Goal: Task Accomplishment & Management: Manage account settings

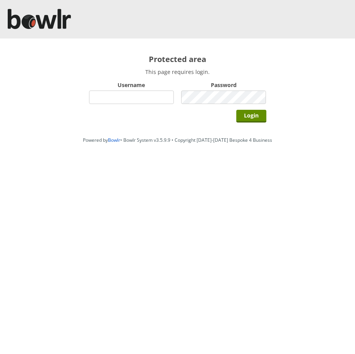
click at [116, 93] on input "Username" at bounding box center [131, 97] width 85 height 13
type input "hornseaindoorbowlsclub"
click at [107, 94] on input "Username" at bounding box center [131, 97] width 85 height 13
type input "hornseaindoorbowlsclub"
click at [248, 113] on input "Login" at bounding box center [251, 116] width 30 height 13
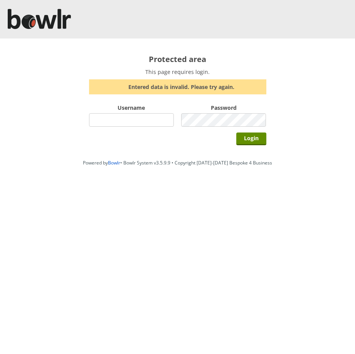
click at [121, 122] on input "Username" at bounding box center [131, 119] width 85 height 13
type input "hornseaindoorbowlsclub"
click at [242, 139] on input "Login" at bounding box center [251, 139] width 30 height 13
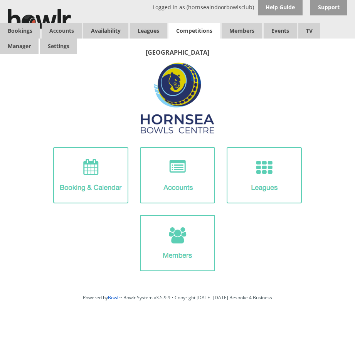
click at [206, 32] on link "Competitions" at bounding box center [194, 30] width 52 height 15
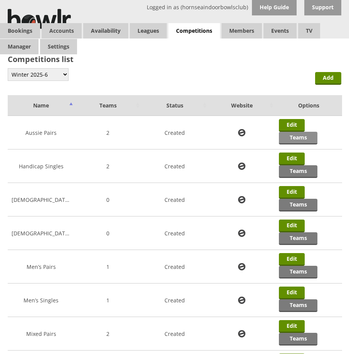
click at [295, 139] on link "Teams" at bounding box center [298, 138] width 39 height 13
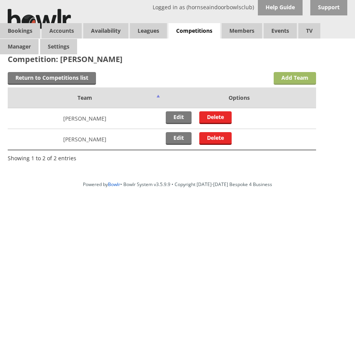
click at [294, 80] on link "Add Team" at bounding box center [295, 78] width 42 height 13
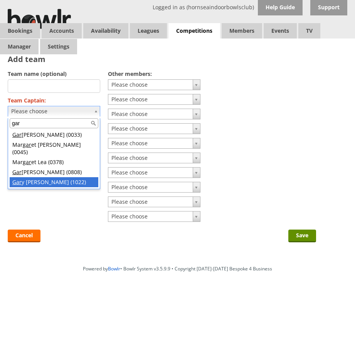
type input "gar"
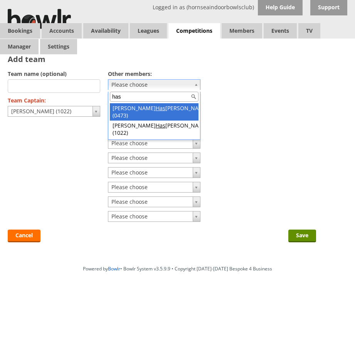
type input "has"
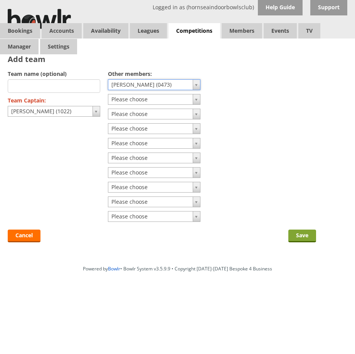
click at [304, 234] on input "Save" at bounding box center [302, 236] width 28 height 13
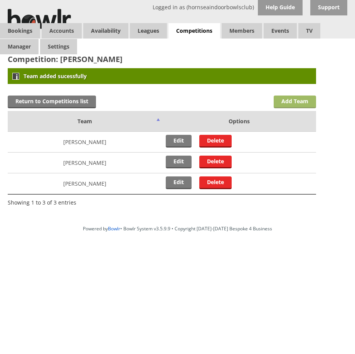
click at [301, 102] on link "Add Team" at bounding box center [295, 102] width 42 height 13
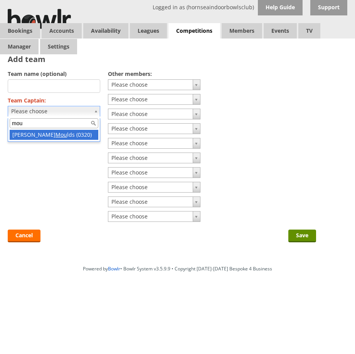
type input "mou"
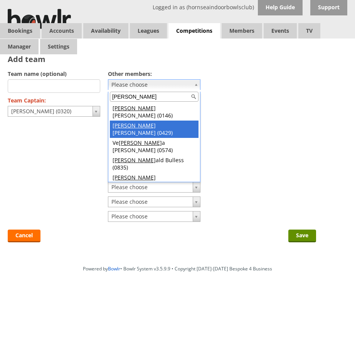
type input "ron"
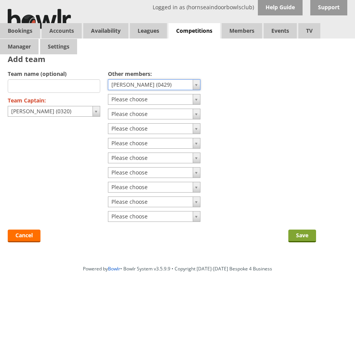
click at [301, 234] on input "Save" at bounding box center [302, 236] width 28 height 13
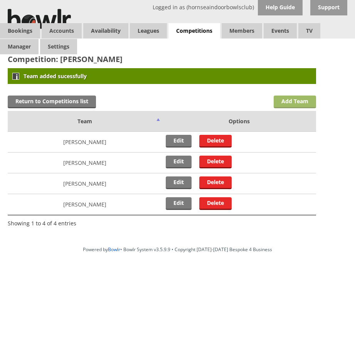
click at [307, 101] on link "Add Team" at bounding box center [295, 102] width 42 height 13
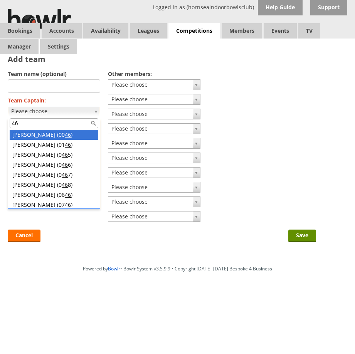
type input "46"
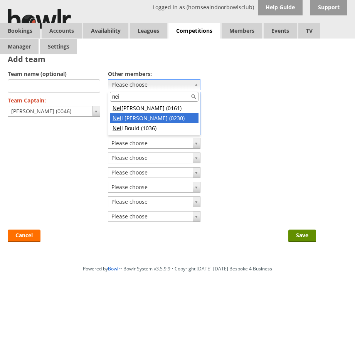
type input "nei"
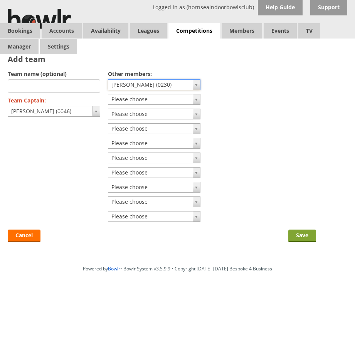
click at [301, 235] on input "Save" at bounding box center [302, 236] width 28 height 13
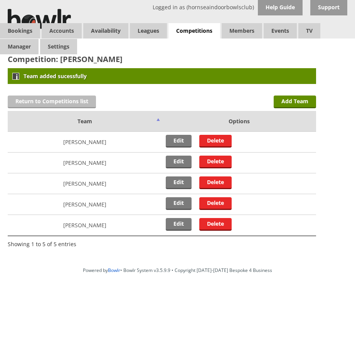
click at [71, 100] on link "Return to Competitions list" at bounding box center [52, 102] width 88 height 13
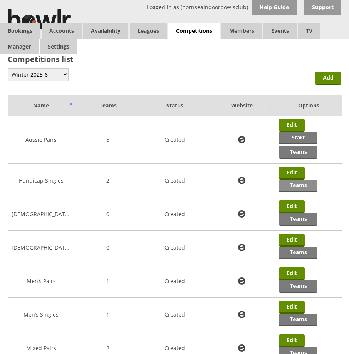
click at [301, 187] on link "Teams" at bounding box center [298, 186] width 39 height 13
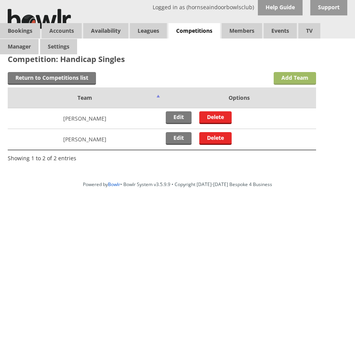
click at [302, 77] on link "Add Team" at bounding box center [295, 78] width 42 height 13
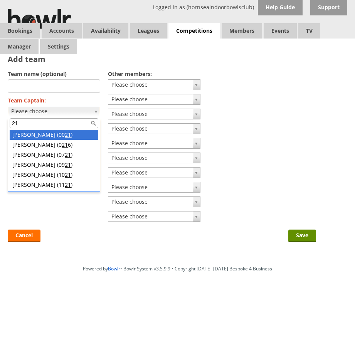
type input "21"
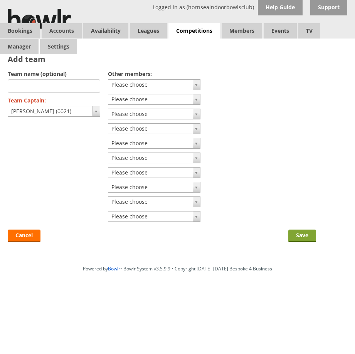
click at [298, 237] on input "Save" at bounding box center [302, 236] width 28 height 13
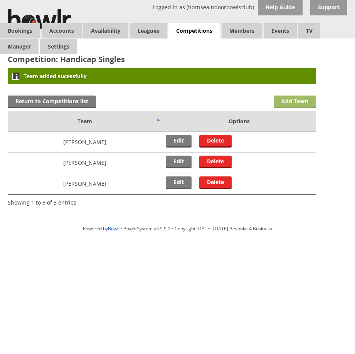
click at [281, 104] on link "Add Team" at bounding box center [295, 102] width 42 height 13
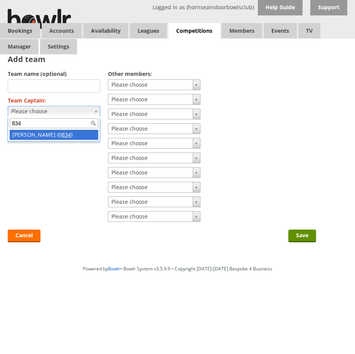
type input "834"
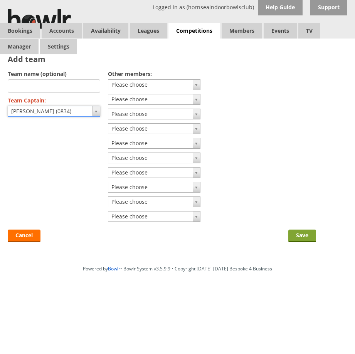
click at [306, 236] on input "Save" at bounding box center [302, 236] width 28 height 13
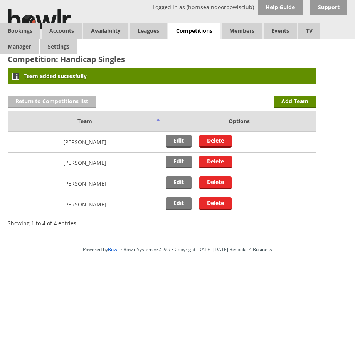
click at [49, 106] on link "Return to Competitions list" at bounding box center [52, 102] width 88 height 13
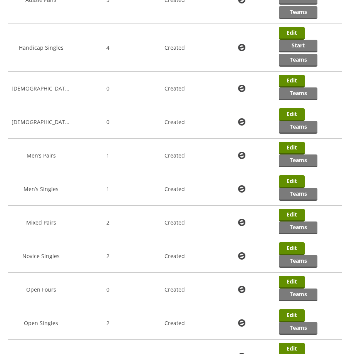
scroll to position [141, 0]
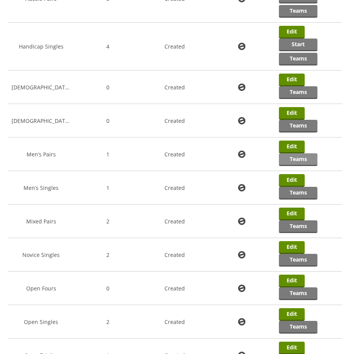
click at [301, 161] on link "Teams" at bounding box center [298, 159] width 39 height 13
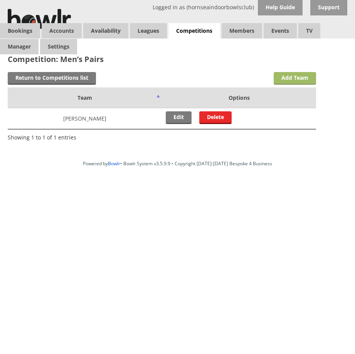
click at [283, 78] on link "Add Team" at bounding box center [295, 78] width 42 height 13
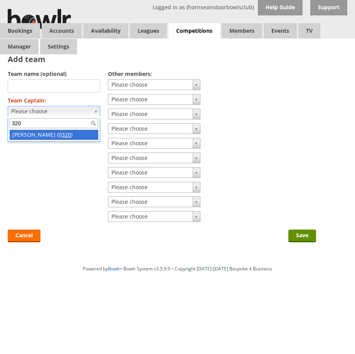
type input "320"
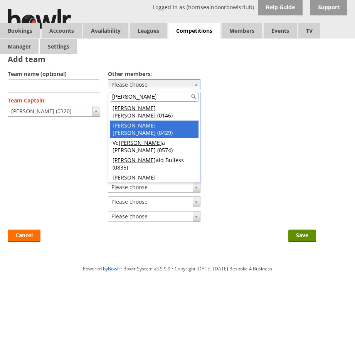
type input "ron"
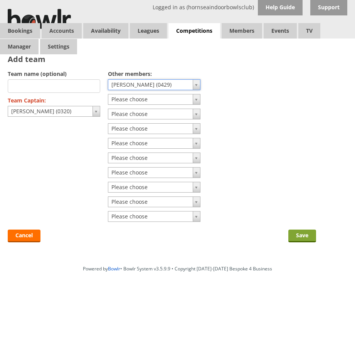
click at [305, 239] on input "Save" at bounding box center [302, 236] width 28 height 13
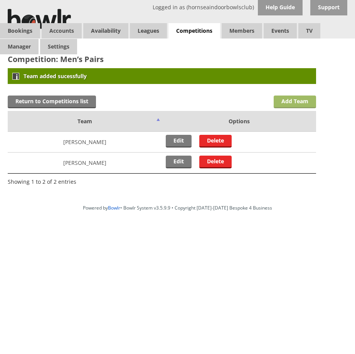
click at [293, 100] on link "Add Team" at bounding box center [295, 102] width 42 height 13
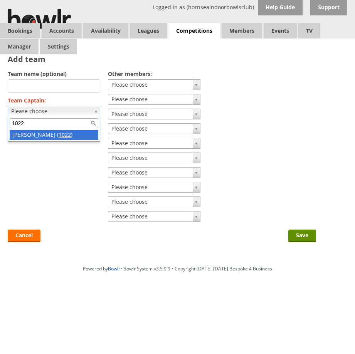
type input "1022"
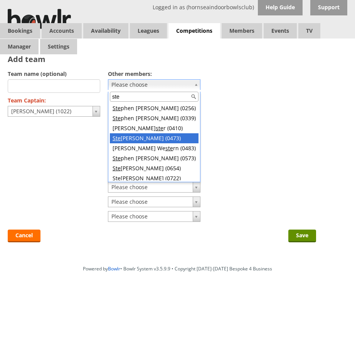
type input "ste"
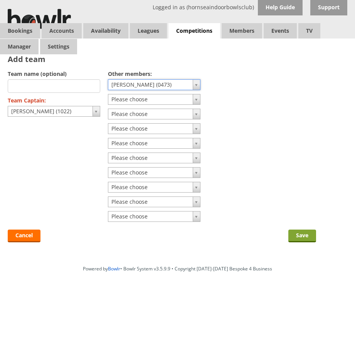
click at [306, 234] on input "Save" at bounding box center [302, 236] width 28 height 13
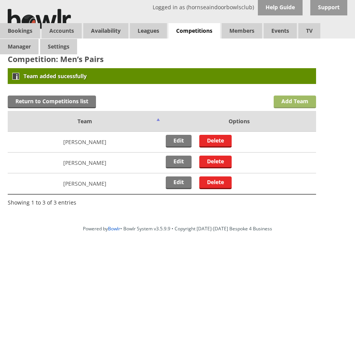
click at [299, 103] on link "Add Team" at bounding box center [295, 102] width 42 height 13
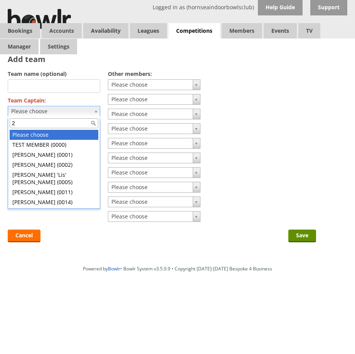
type input "21"
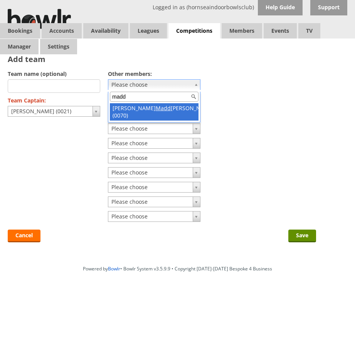
type input "madd"
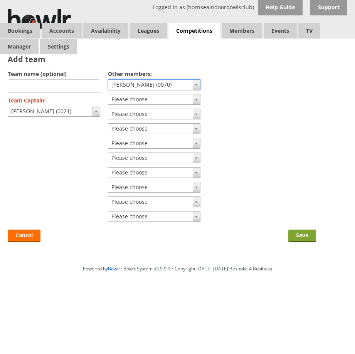
click at [304, 236] on input "Save" at bounding box center [302, 236] width 28 height 13
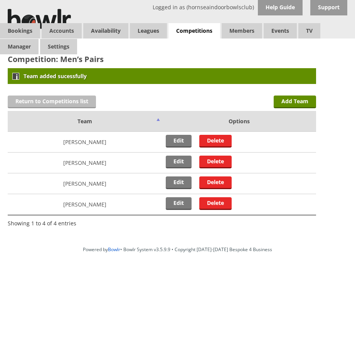
click at [77, 101] on link "Return to Competitions list" at bounding box center [52, 102] width 88 height 13
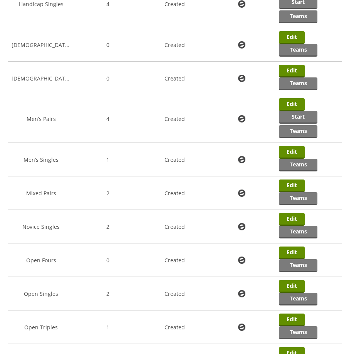
scroll to position [197, 0]
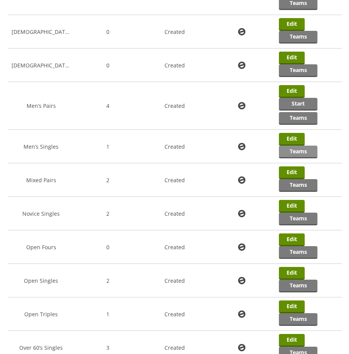
click at [299, 153] on link "Teams" at bounding box center [298, 152] width 39 height 13
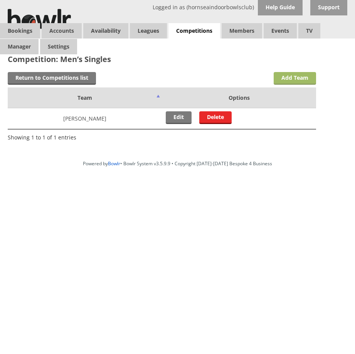
click at [298, 80] on link "Add Team" at bounding box center [295, 78] width 42 height 13
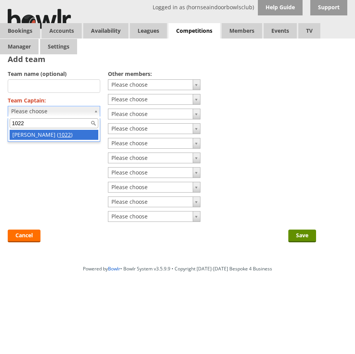
type input "1022"
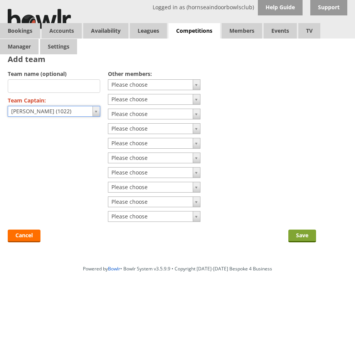
click at [304, 233] on input "Save" at bounding box center [302, 236] width 28 height 13
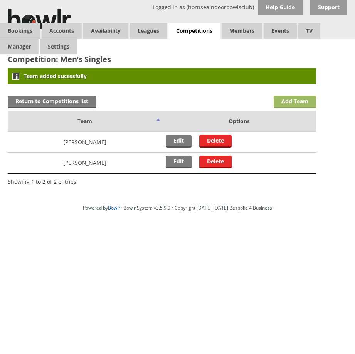
click at [288, 104] on link "Add Team" at bounding box center [295, 102] width 42 height 13
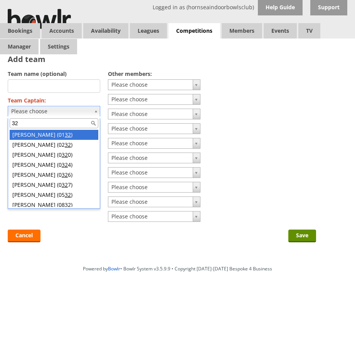
type input "320"
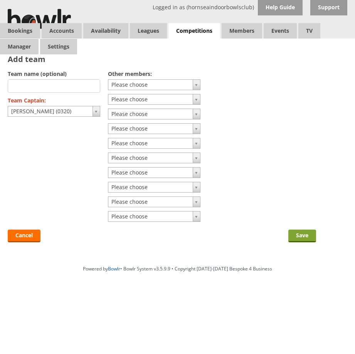
click at [302, 238] on input "Save" at bounding box center [302, 236] width 28 height 13
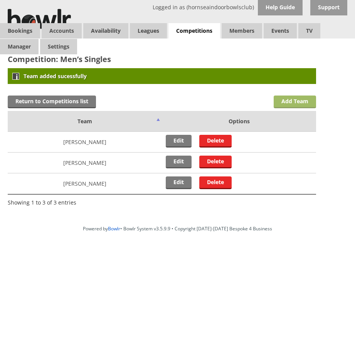
click at [282, 104] on link "Add Team" at bounding box center [295, 102] width 42 height 13
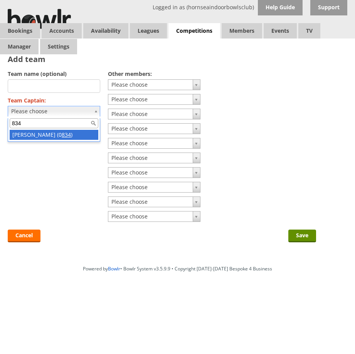
type input "834"
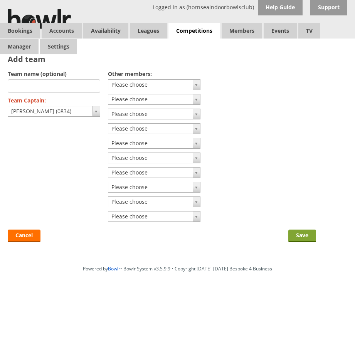
click at [301, 238] on input "Save" at bounding box center [302, 236] width 28 height 13
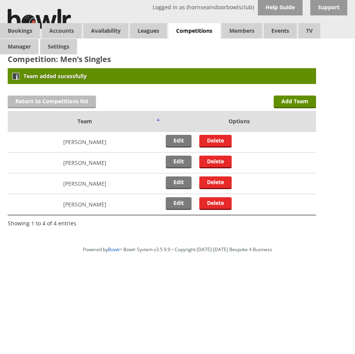
click at [35, 101] on link "Return to Competitions list" at bounding box center [52, 102] width 88 height 13
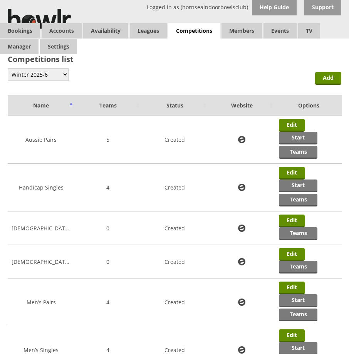
scroll to position [310, 0]
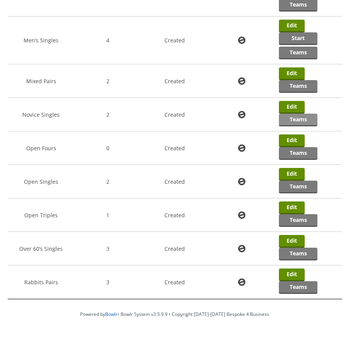
click at [302, 119] on link "Teams" at bounding box center [298, 120] width 39 height 13
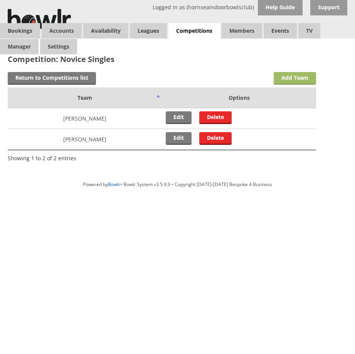
click at [297, 80] on link "Add Team" at bounding box center [295, 78] width 42 height 13
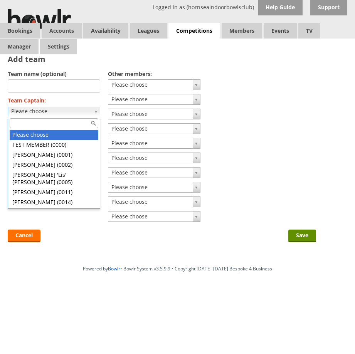
click at [28, 121] on input "Team Captain:" at bounding box center [54, 123] width 89 height 10
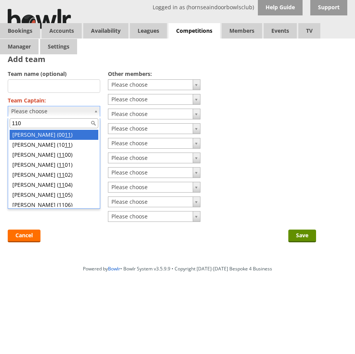
type input "1100"
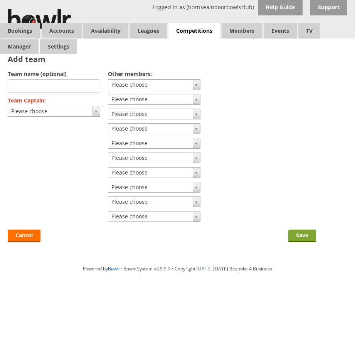
click at [303, 235] on input "Save" at bounding box center [302, 236] width 28 height 13
click at [301, 236] on input "Save" at bounding box center [302, 236] width 28 height 13
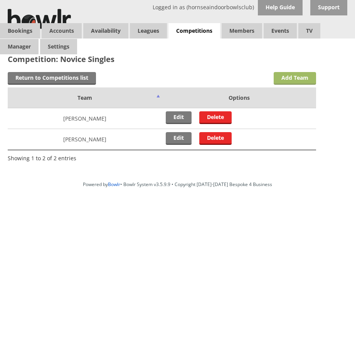
click at [294, 74] on link "Add Team" at bounding box center [295, 78] width 42 height 13
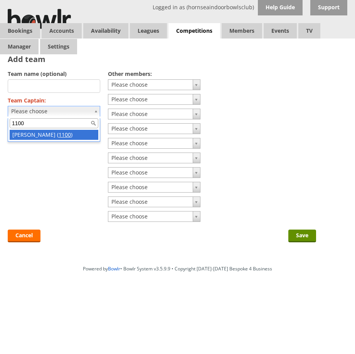
type input "1100"
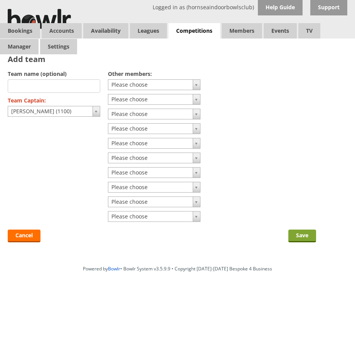
click at [304, 236] on input "Save" at bounding box center [302, 236] width 28 height 13
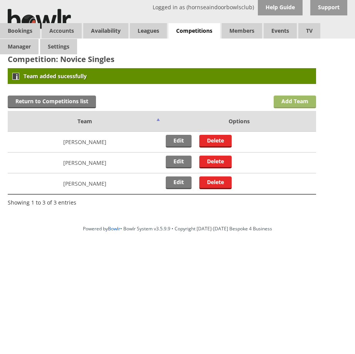
click at [295, 100] on link "Add Team" at bounding box center [295, 102] width 42 height 13
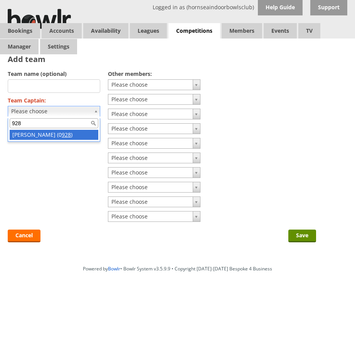
type input "928"
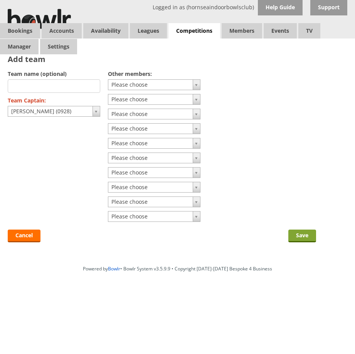
click at [302, 238] on input "Save" at bounding box center [302, 236] width 28 height 13
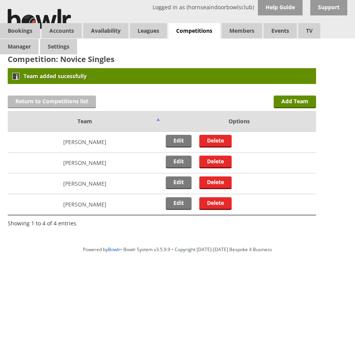
click at [55, 101] on link "Return to Competitions list" at bounding box center [52, 102] width 88 height 13
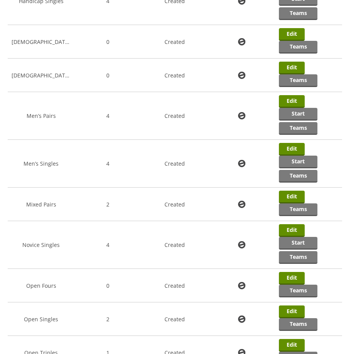
scroll to position [186, 0]
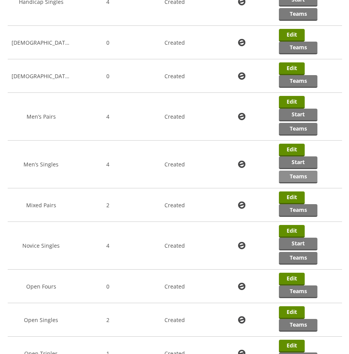
click at [300, 177] on link "Teams" at bounding box center [298, 177] width 39 height 13
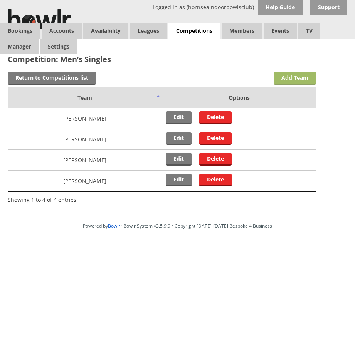
click at [302, 79] on link "Add Team" at bounding box center [295, 78] width 42 height 13
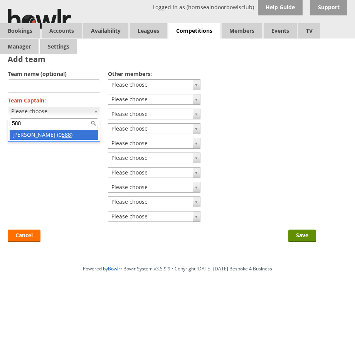
type input "588"
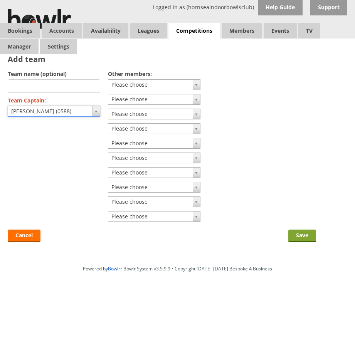
click at [301, 234] on input "Save" at bounding box center [302, 236] width 28 height 13
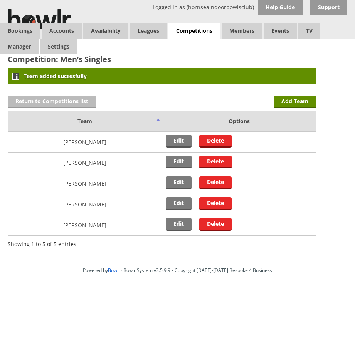
click at [57, 101] on link "Return to Competitions list" at bounding box center [52, 102] width 88 height 13
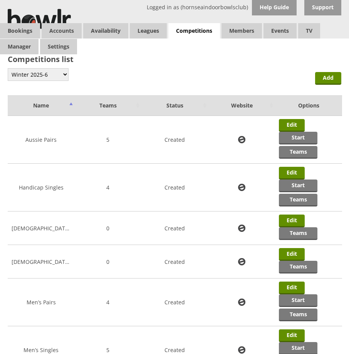
scroll to position [310, 0]
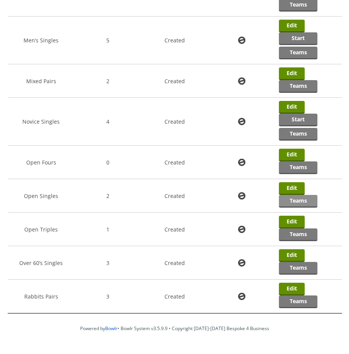
click at [294, 200] on link "Teams" at bounding box center [298, 201] width 39 height 13
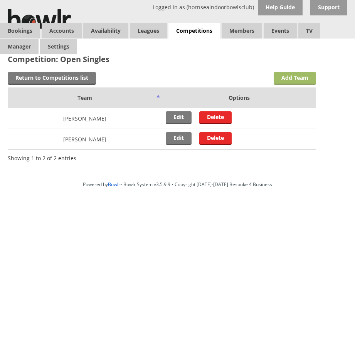
click at [293, 78] on link "Add Team" at bounding box center [295, 78] width 42 height 13
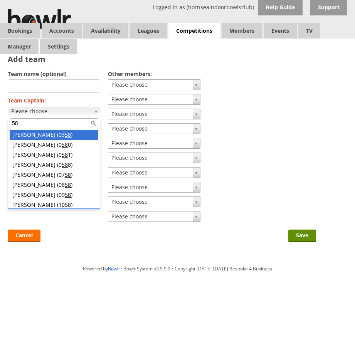
type input "588"
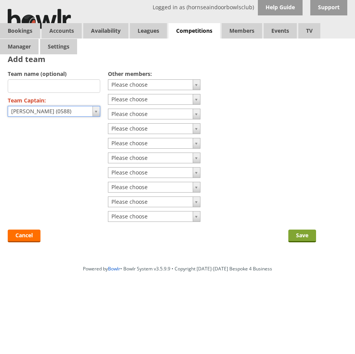
click at [304, 238] on input "Save" at bounding box center [302, 236] width 28 height 13
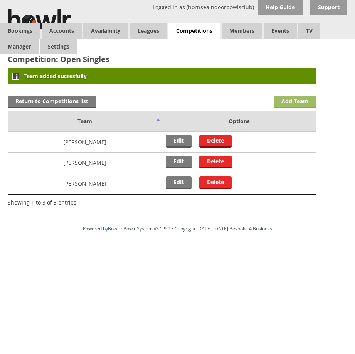
click at [292, 105] on link "Add Team" at bounding box center [295, 102] width 42 height 13
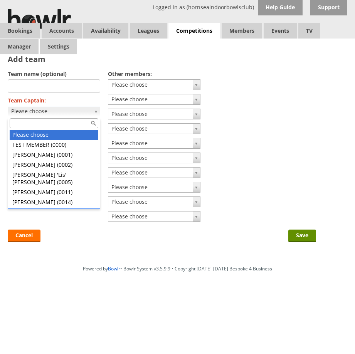
type input "1"
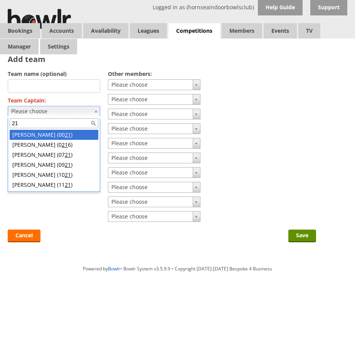
type input "21"
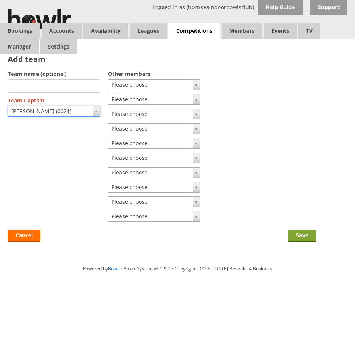
click at [300, 239] on input "Save" at bounding box center [302, 236] width 28 height 13
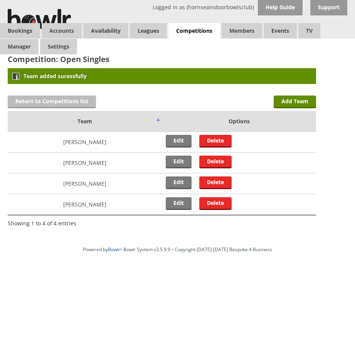
click at [36, 101] on link "Return to Competitions list" at bounding box center [52, 102] width 88 height 13
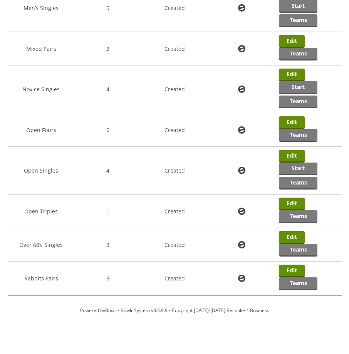
scroll to position [345, 0]
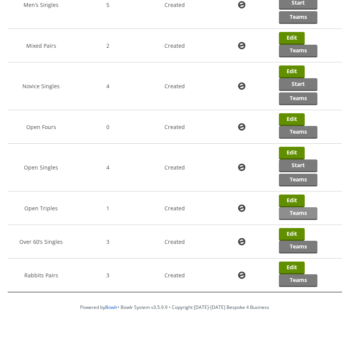
click at [305, 215] on link "Teams" at bounding box center [298, 213] width 39 height 13
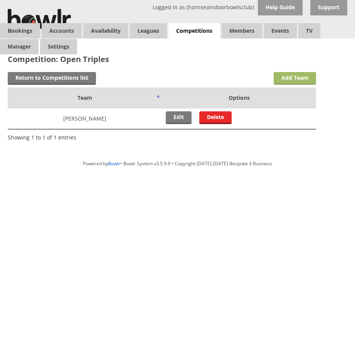
click at [295, 75] on link "Add Team" at bounding box center [295, 78] width 42 height 13
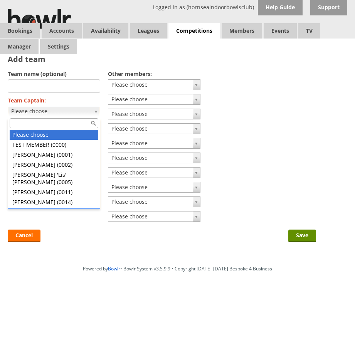
click at [26, 123] on input "Team Captain:" at bounding box center [54, 123] width 89 height 10
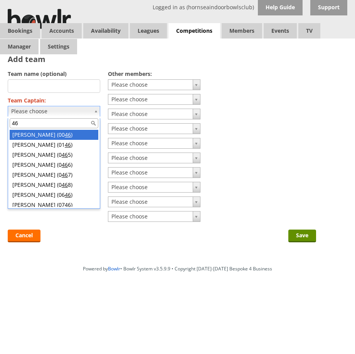
type input "46"
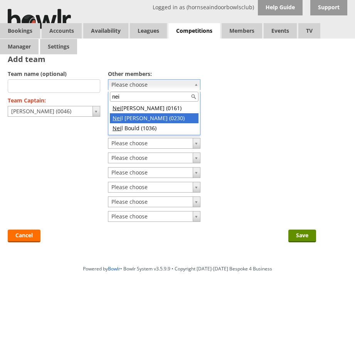
type input "nei"
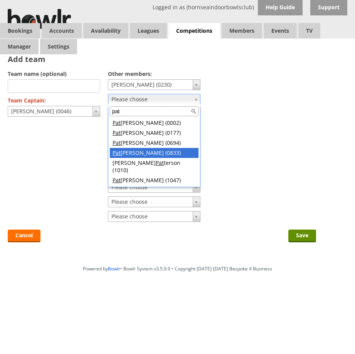
type input "pat"
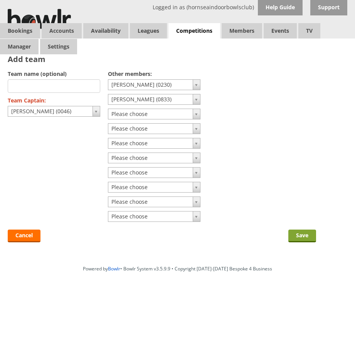
click at [303, 238] on input "Save" at bounding box center [302, 236] width 28 height 13
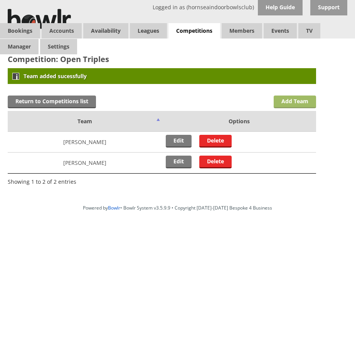
click at [286, 103] on link "Add Team" at bounding box center [295, 102] width 42 height 13
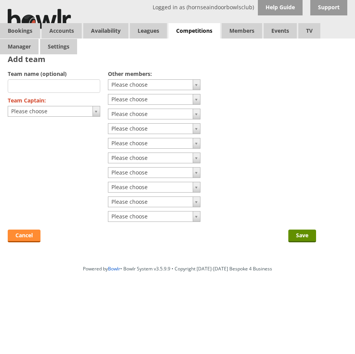
click at [28, 239] on link "Cancel" at bounding box center [24, 236] width 33 height 13
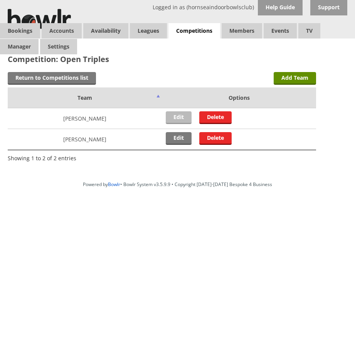
click at [175, 117] on link "Edit" at bounding box center [179, 117] width 26 height 13
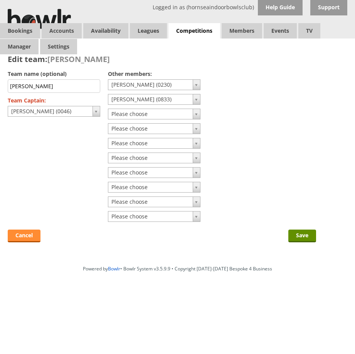
click at [23, 235] on link "Cancel" at bounding box center [24, 236] width 33 height 13
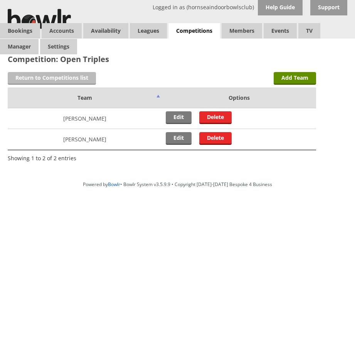
click at [36, 81] on link "Return to Competitions list" at bounding box center [52, 78] width 88 height 13
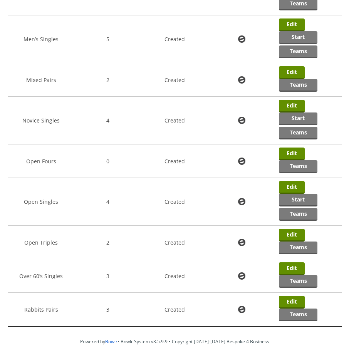
scroll to position [321, 0]
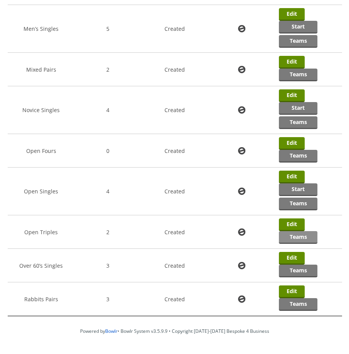
click at [299, 237] on link "Teams" at bounding box center [298, 237] width 39 height 13
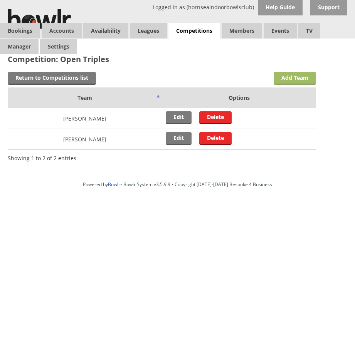
click at [293, 76] on link "Add Team" at bounding box center [295, 78] width 42 height 13
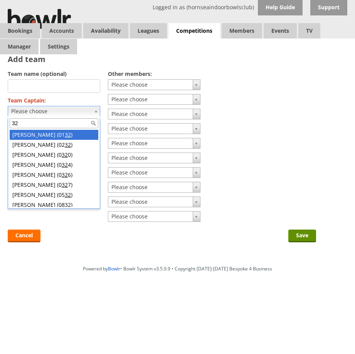
type input "320"
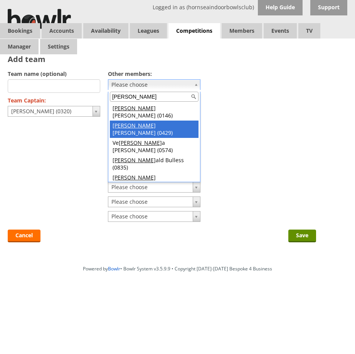
type input "ron"
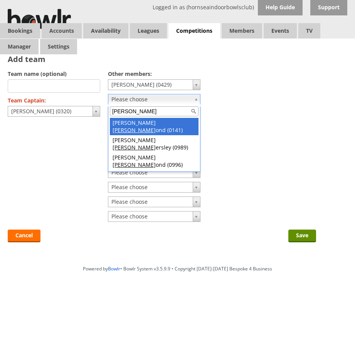
type input "hamm"
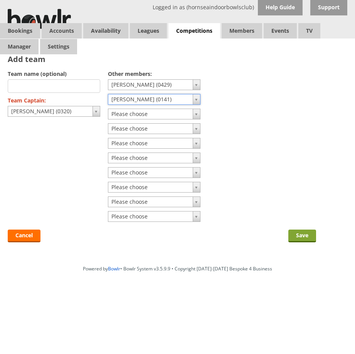
click at [299, 239] on input "Save" at bounding box center [302, 236] width 28 height 13
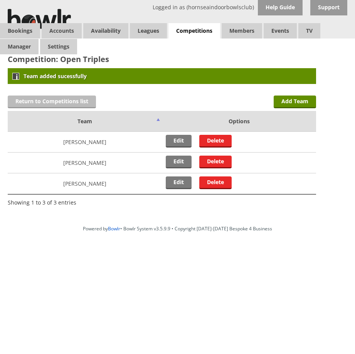
click at [48, 103] on link "Return to Competitions list" at bounding box center [52, 102] width 88 height 13
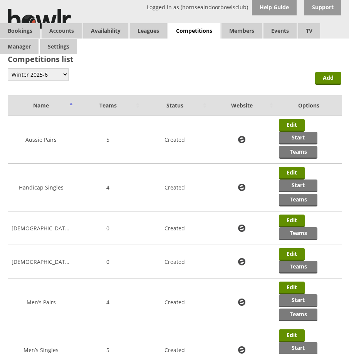
scroll to position [310, 0]
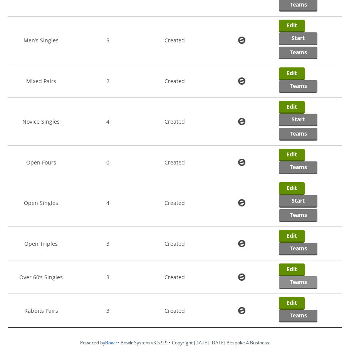
click at [301, 284] on link "Teams" at bounding box center [298, 282] width 39 height 13
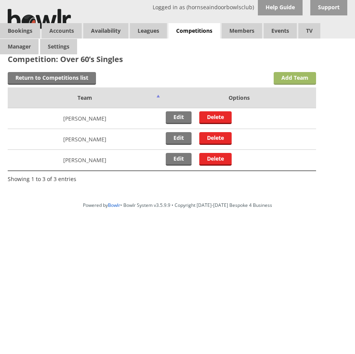
click at [286, 75] on link "Add Team" at bounding box center [295, 78] width 42 height 13
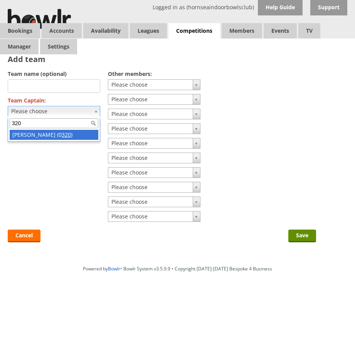
type input "320"
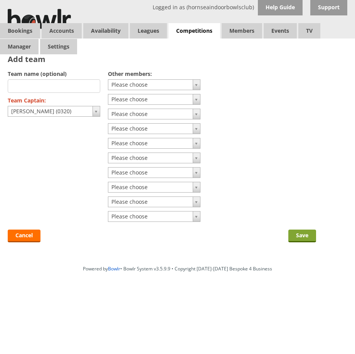
click at [304, 235] on input "Save" at bounding box center [302, 236] width 28 height 13
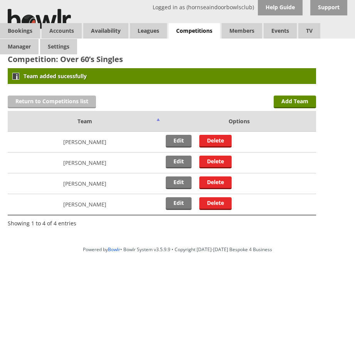
click at [81, 102] on link "Return to Competitions list" at bounding box center [52, 102] width 88 height 13
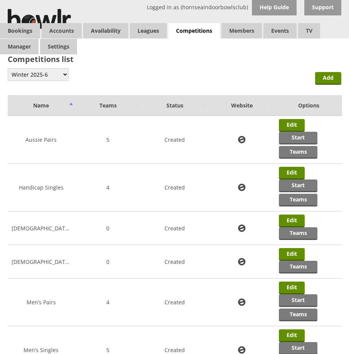
scroll to position [310, 0]
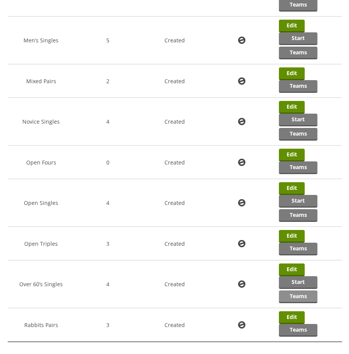
click at [296, 298] on link "Teams" at bounding box center [298, 297] width 39 height 13
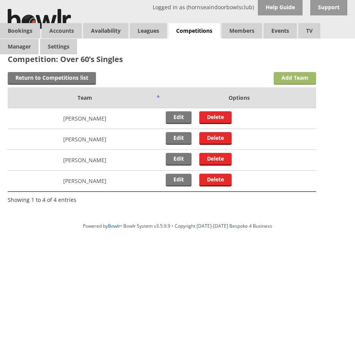
click at [296, 79] on link "Add Team" at bounding box center [295, 78] width 42 height 13
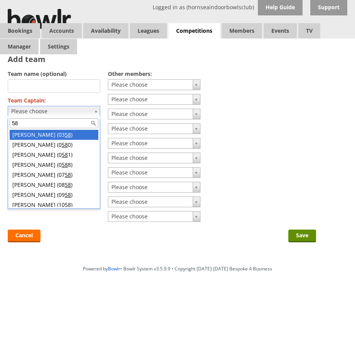
type input "588"
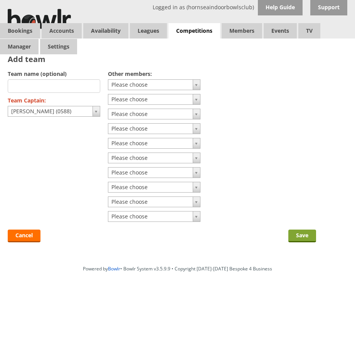
click at [308, 235] on input "Save" at bounding box center [302, 236] width 28 height 13
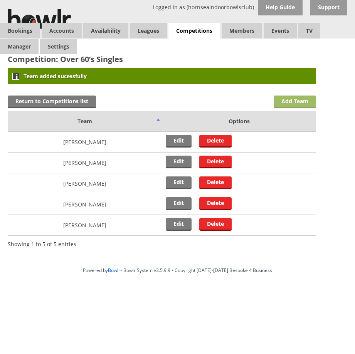
click at [291, 103] on link "Add Team" at bounding box center [295, 102] width 42 height 13
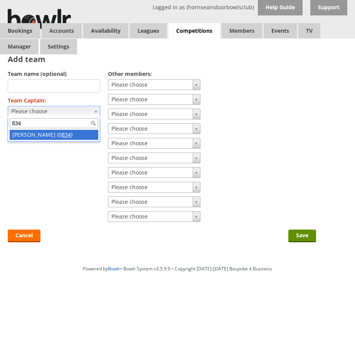
type input "834"
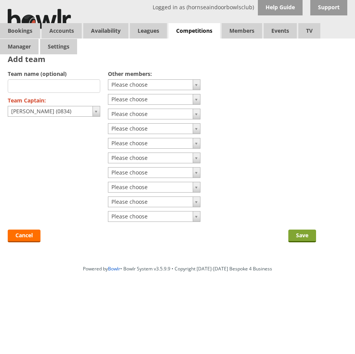
click at [295, 234] on input "Save" at bounding box center [302, 236] width 28 height 13
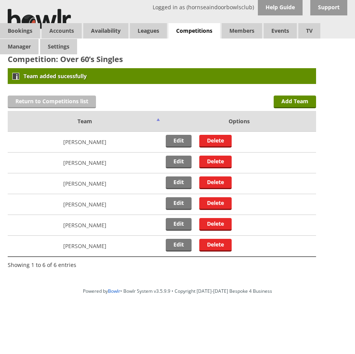
click at [55, 106] on link "Return to Competitions list" at bounding box center [52, 102] width 88 height 13
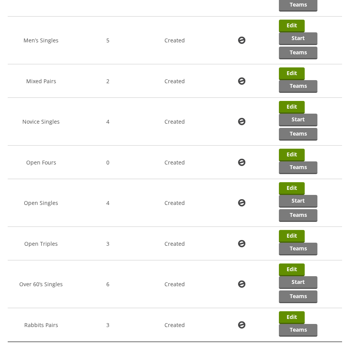
scroll to position [360, 0]
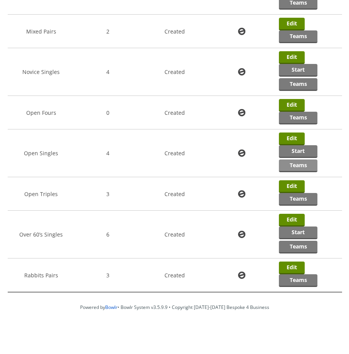
click at [296, 165] on link "Teams" at bounding box center [298, 166] width 39 height 13
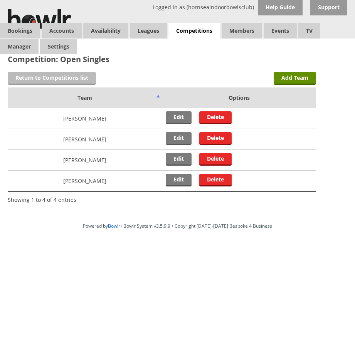
click at [69, 76] on link "Return to Competitions list" at bounding box center [52, 78] width 88 height 13
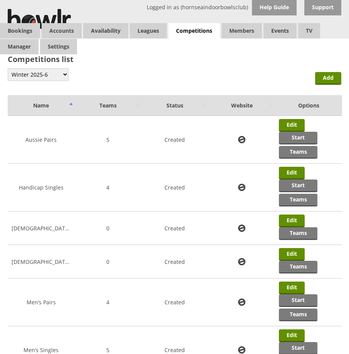
scroll to position [310, 0]
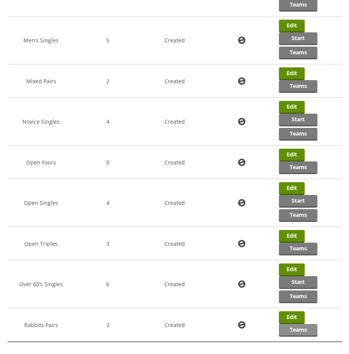
click at [294, 335] on link "Teams" at bounding box center [298, 330] width 39 height 13
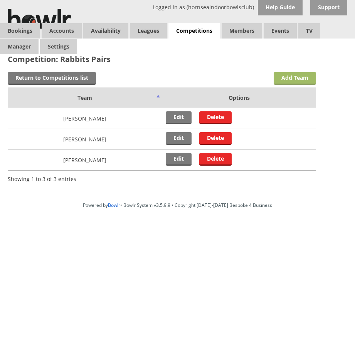
click at [291, 79] on link "Add Team" at bounding box center [295, 78] width 42 height 13
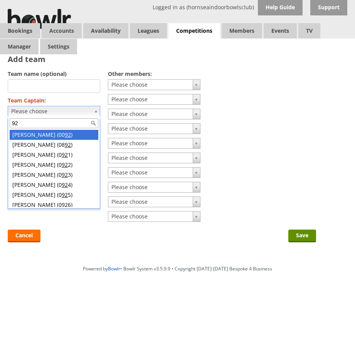
type input "928"
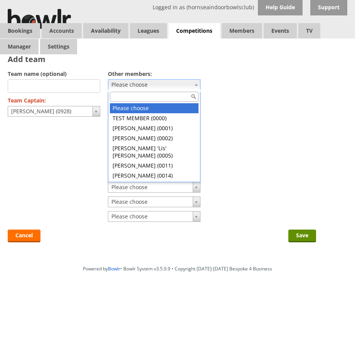
click at [142, 95] on input "text" at bounding box center [154, 97] width 89 height 10
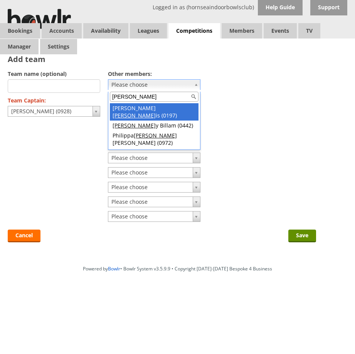
type input "harr"
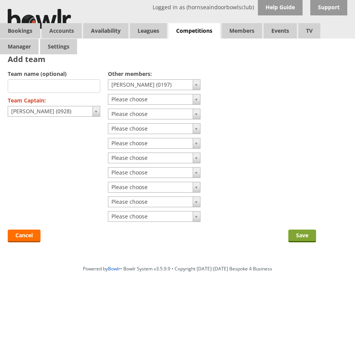
click at [301, 238] on input "Save" at bounding box center [302, 236] width 28 height 13
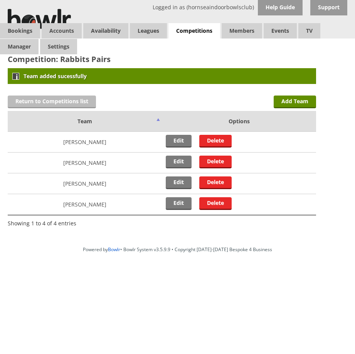
click at [79, 104] on link "Return to Competitions list" at bounding box center [52, 102] width 88 height 13
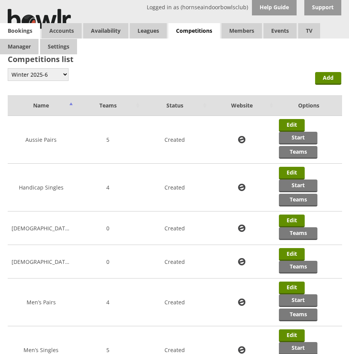
click at [25, 31] on link "Bookings" at bounding box center [20, 30] width 40 height 15
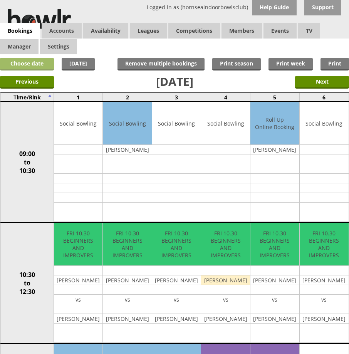
click at [18, 63] on link "Choose date" at bounding box center [27, 64] width 54 height 13
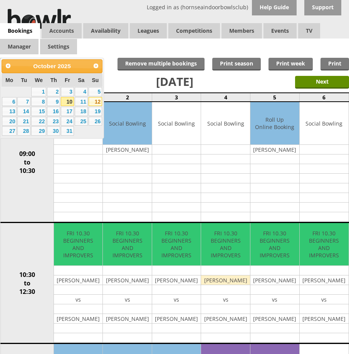
click at [93, 103] on link "12" at bounding box center [95, 101] width 13 height 9
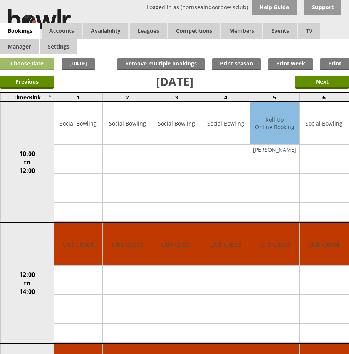
click at [37, 66] on link "Choose date" at bounding box center [27, 64] width 54 height 13
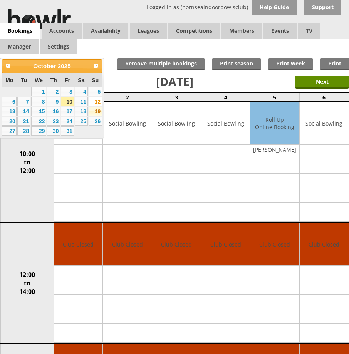
click at [96, 112] on link "19" at bounding box center [95, 111] width 13 height 9
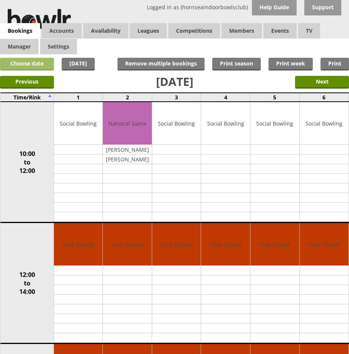
click at [37, 64] on link "Choose date" at bounding box center [27, 64] width 54 height 13
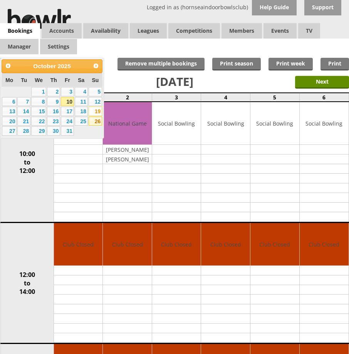
click at [95, 119] on link "26" at bounding box center [95, 121] width 13 height 9
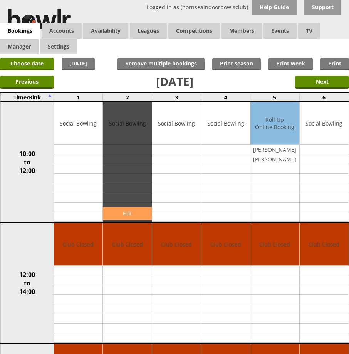
click at [128, 215] on link "Edit" at bounding box center [127, 213] width 49 height 13
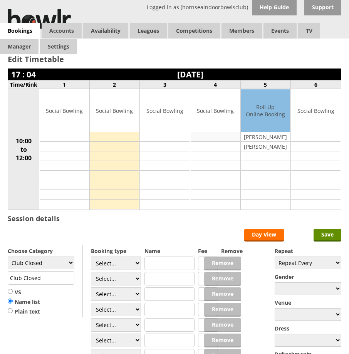
click at [210, 135] on td at bounding box center [215, 137] width 49 height 10
click at [208, 138] on td at bounding box center [215, 137] width 49 height 10
click at [319, 237] on input "Save" at bounding box center [328, 235] width 28 height 13
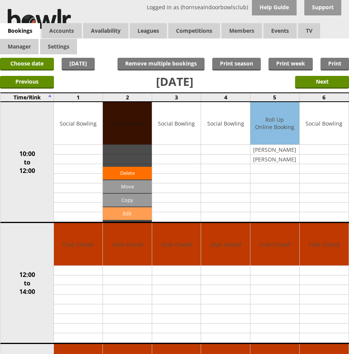
click at [126, 212] on link "Edit" at bounding box center [127, 213] width 49 height 13
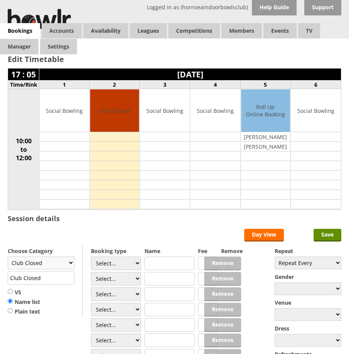
click at [70, 263] on select "Club Closed Singles League Triples League Pairs League Friendly Social Bowling …" at bounding box center [41, 263] width 67 height 13
select select "132"
click at [8, 257] on select "Club Closed Singles League Triples League Pairs League Friendly Social Bowling …" at bounding box center [41, 263] width 67 height 13
type input "Social Bowling"
click at [330, 234] on input "Save" at bounding box center [328, 235] width 28 height 13
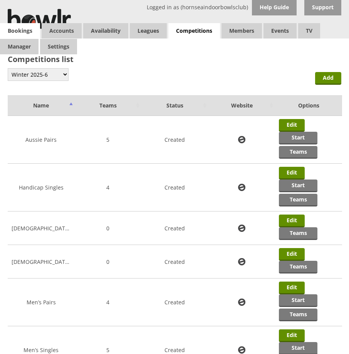
click at [28, 33] on link "Bookings" at bounding box center [20, 30] width 40 height 15
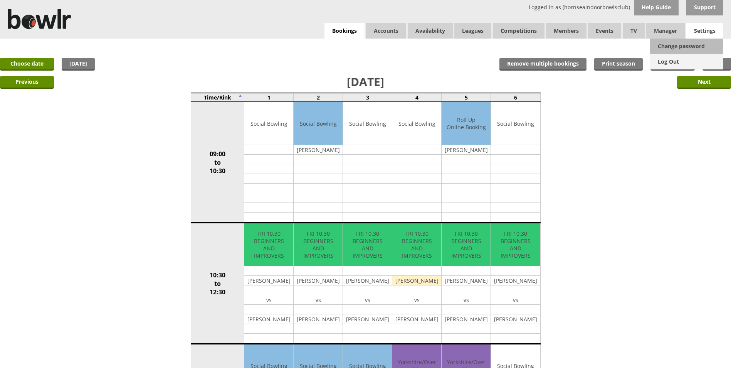
click at [349, 64] on link "Log Out" at bounding box center [686, 61] width 73 height 15
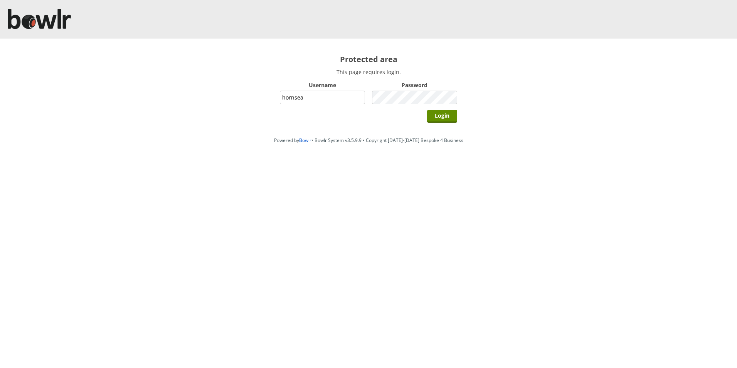
type input "hornsea"
